Goal: Find specific page/section: Find specific page/section

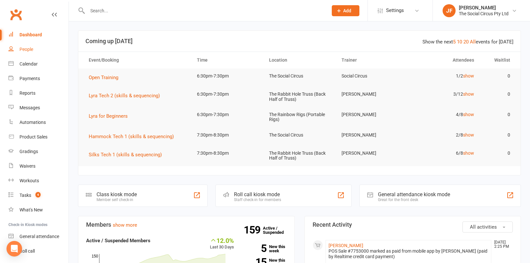
click at [25, 48] on div "People" at bounding box center [26, 49] width 14 height 5
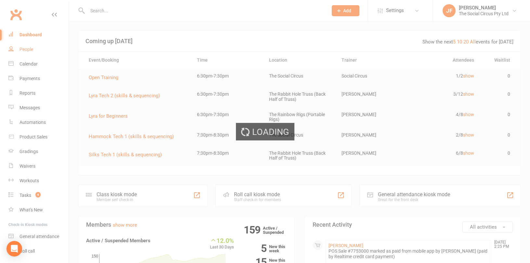
select select "50"
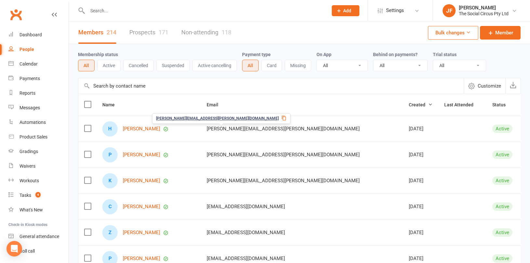
click at [154, 31] on link "Prospects 171" at bounding box center [148, 32] width 39 height 22
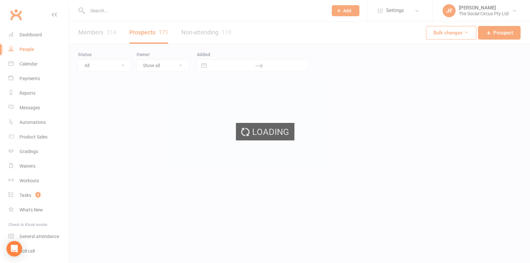
select select "100"
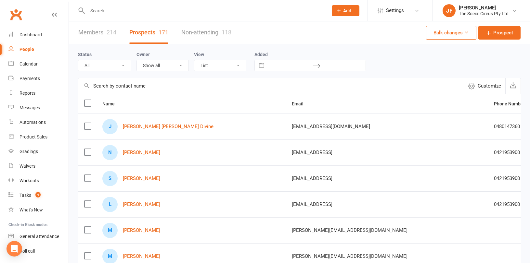
click at [199, 35] on link "Non-attending 118" at bounding box center [206, 32] width 50 height 22
